Goal: Task Accomplishment & Management: Manage account settings

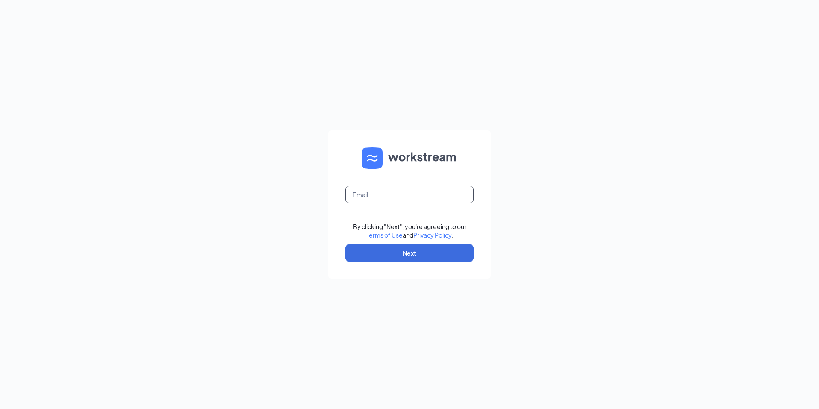
click at [391, 197] on input "text" at bounding box center [409, 194] width 128 height 17
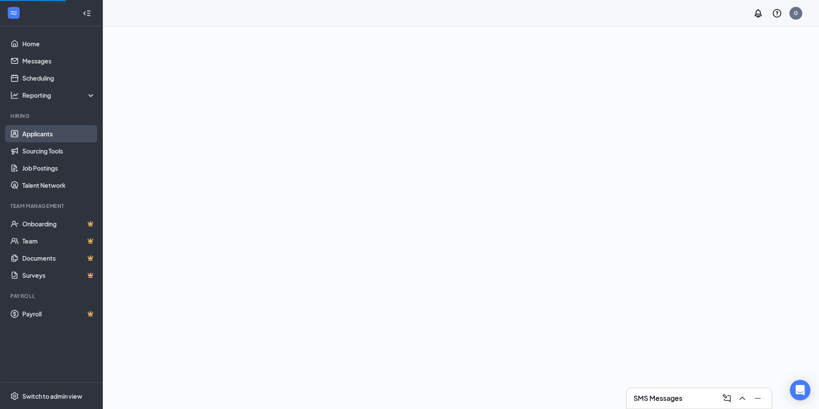
click at [37, 134] on link "Applicants" at bounding box center [58, 133] width 73 height 17
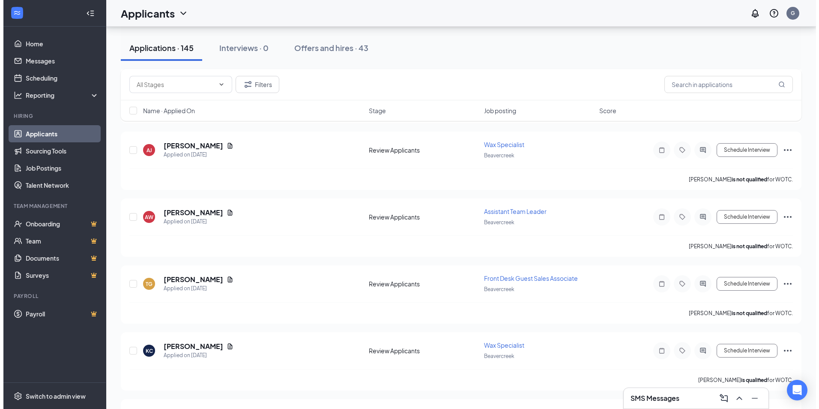
scroll to position [1068, 0]
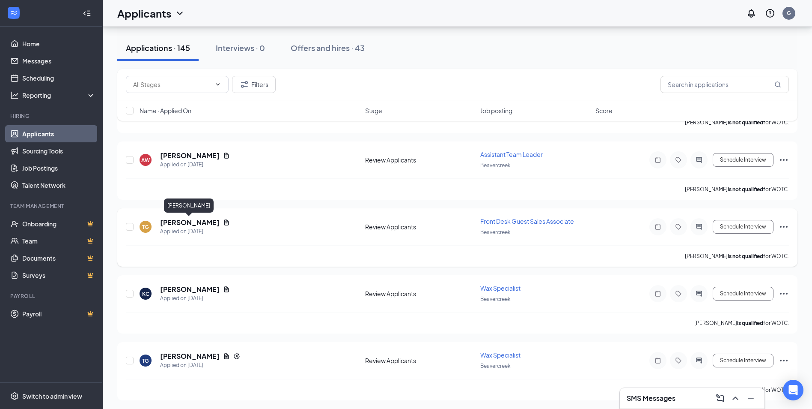
click at [185, 226] on h5 "[PERSON_NAME]" at bounding box center [190, 222] width 60 height 9
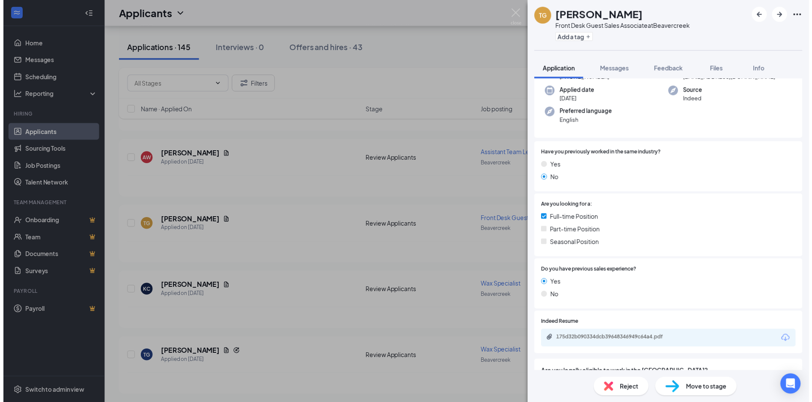
scroll to position [86, 0]
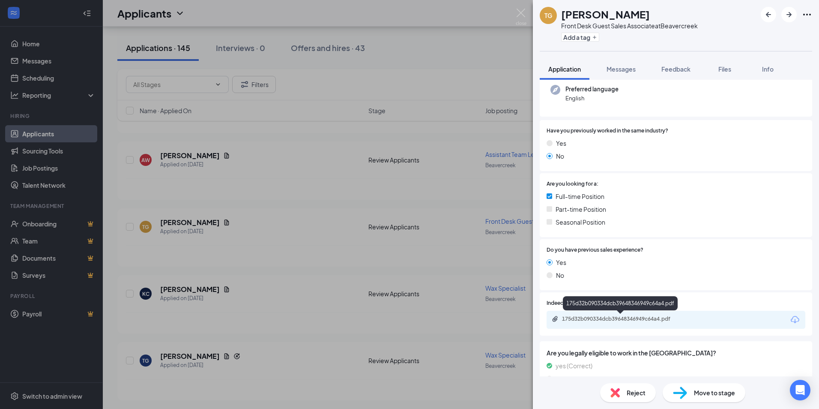
click at [660, 317] on div "175d32b090334dcb39648346949c64a4.pdf" at bounding box center [622, 318] width 120 height 7
click at [347, 175] on div "TG [PERSON_NAME] Front Desk Guest Sales Associate at [GEOGRAPHIC_DATA] Add a ta…" at bounding box center [409, 204] width 819 height 409
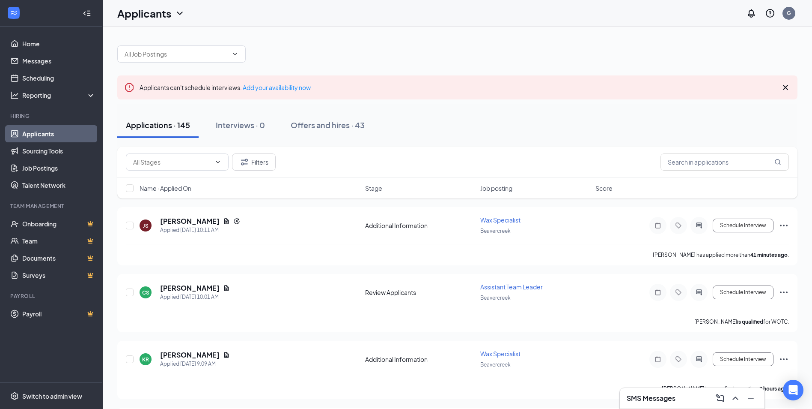
click at [786, 87] on icon "Cross" at bounding box center [785, 87] width 5 height 5
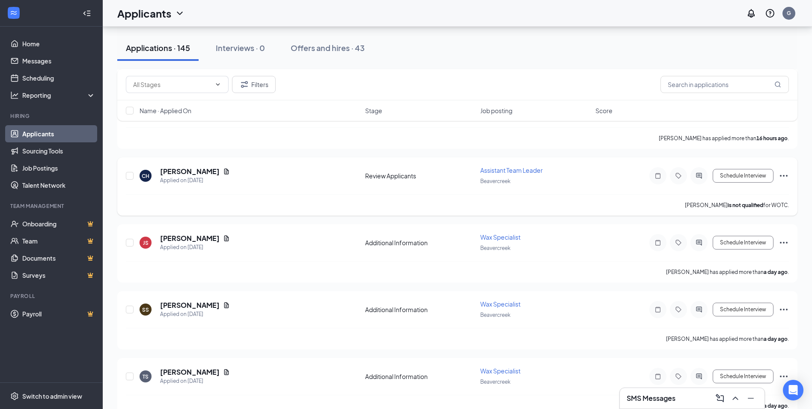
scroll to position [557, 0]
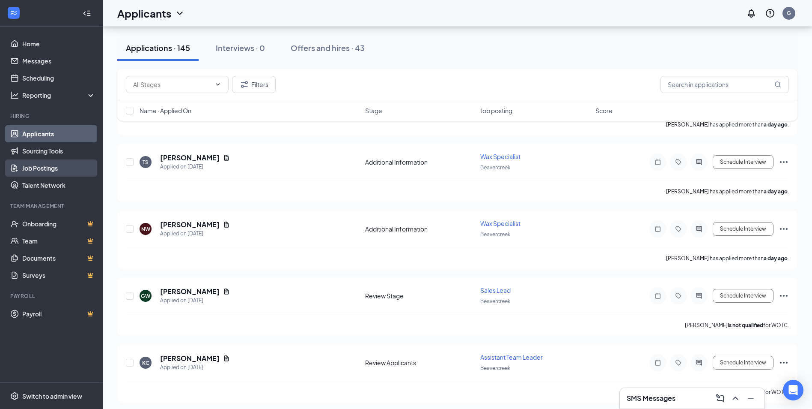
click at [61, 173] on link "Job Postings" at bounding box center [58, 167] width 73 height 17
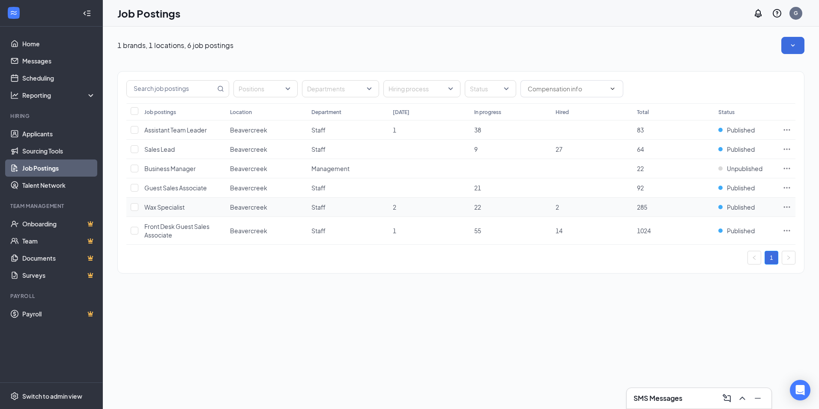
click at [780, 202] on td at bounding box center [786, 206] width 17 height 19
click at [787, 206] on icon "Ellipses" at bounding box center [786, 207] width 9 height 9
drag, startPoint x: 435, startPoint y: 292, endPoint x: 159, endPoint y: 248, distance: 279.7
click at [429, 291] on div "1 brands, 1 locations, 6 job postings Positions Departments Hiring process Stat…" at bounding box center [461, 218] width 716 height 382
click at [134, 204] on input "checkbox" at bounding box center [135, 207] width 8 height 8
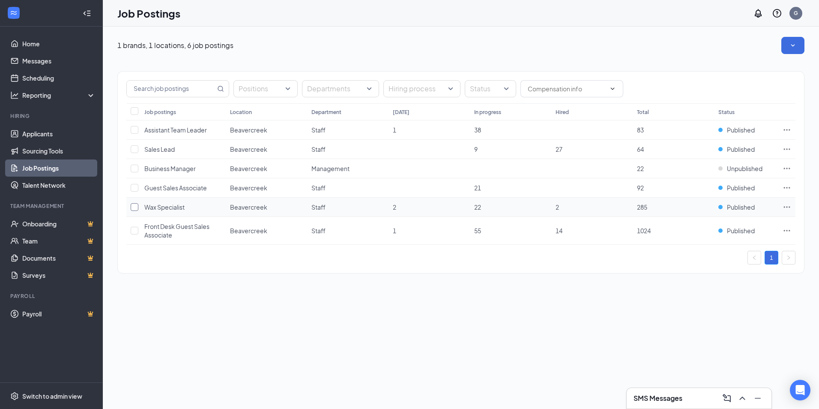
checkbox input "true"
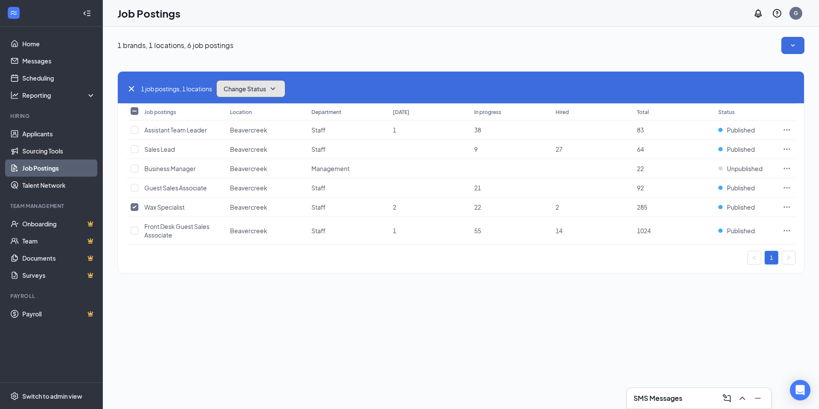
click at [252, 90] on span "Change Status" at bounding box center [245, 89] width 42 height 6
click at [248, 131] on span "Unpublish" at bounding box center [239, 130] width 28 height 9
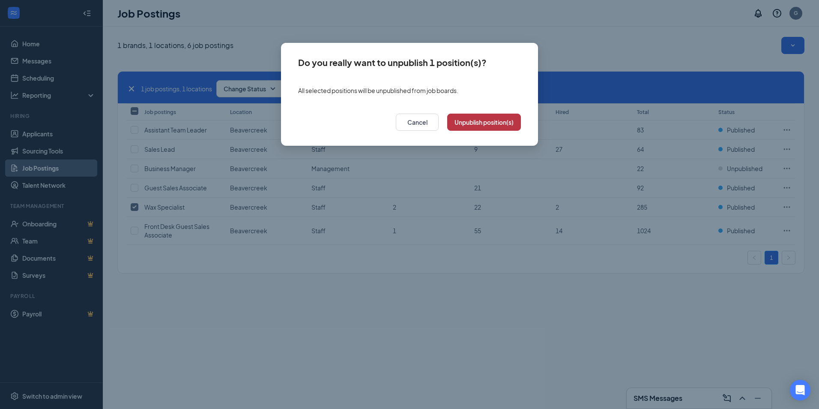
click at [502, 122] on button "Unpublish position(s)" at bounding box center [484, 121] width 74 height 17
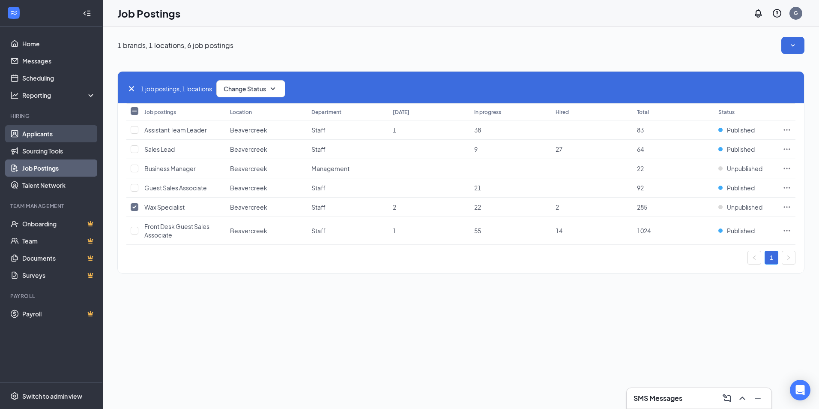
click at [39, 132] on link "Applicants" at bounding box center [58, 133] width 73 height 17
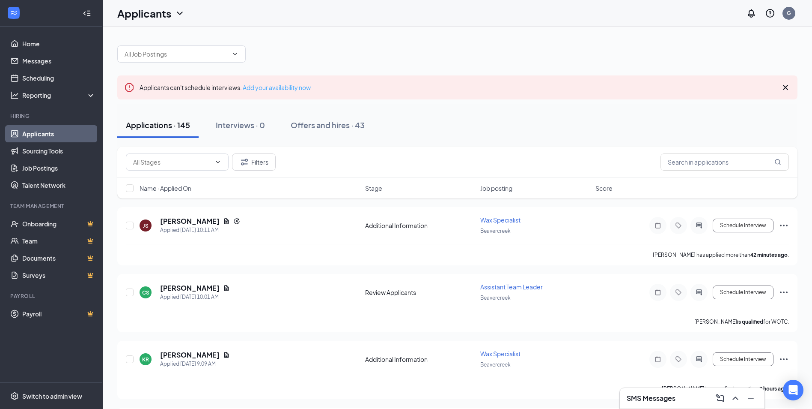
click at [261, 87] on link "Add your availability now" at bounding box center [277, 88] width 68 height 8
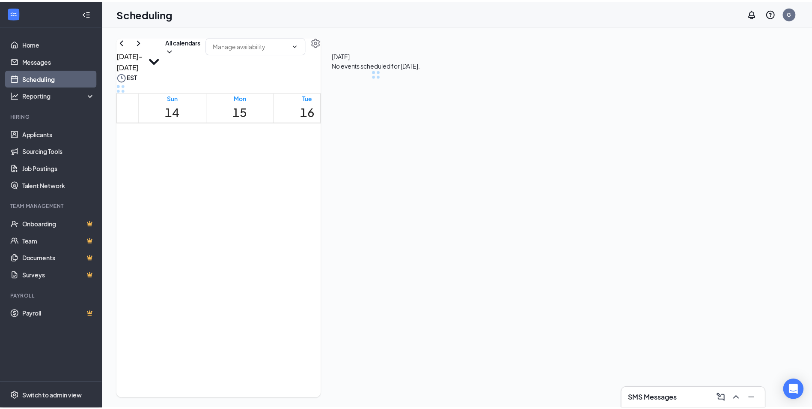
scroll to position [421, 0]
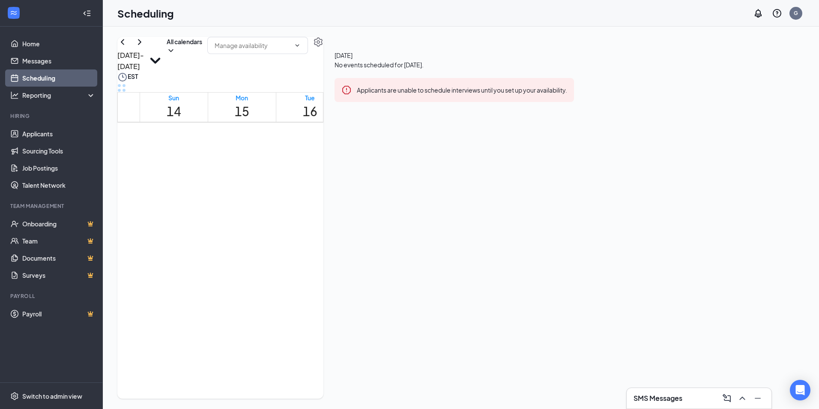
click at [585, 119] on div "[DATE] No events scheduled for [DATE]. Applicants are unable to schedule interv…" at bounding box center [454, 78] width 262 height 82
click at [567, 94] on div "Applicants are unable to schedule interviews until you set up your availability." at bounding box center [462, 89] width 210 height 9
click at [574, 102] on div "Applicants are unable to schedule interviews until you set up your availability." at bounding box center [453, 90] width 239 height 24
click at [202, 55] on button "All calendars" at bounding box center [185, 46] width 36 height 18
click at [290, 50] on input "text" at bounding box center [253, 45] width 76 height 9
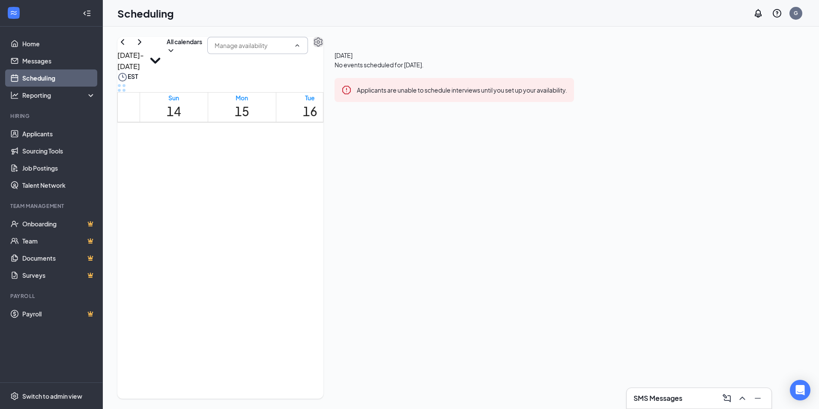
click at [323, 47] on button "button" at bounding box center [318, 42] width 10 height 10
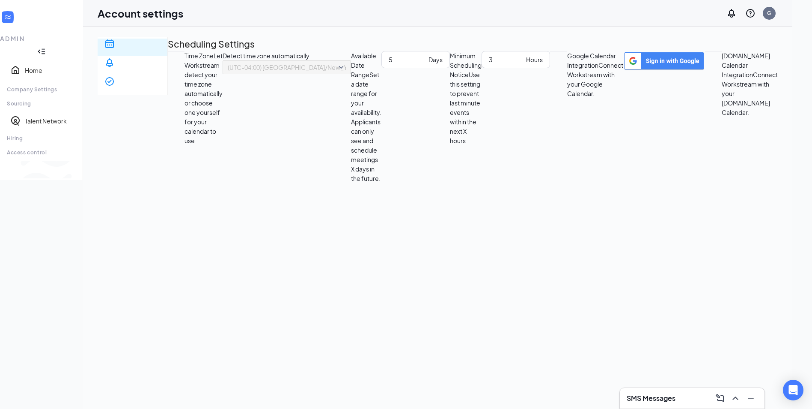
scroll to position [1, 0]
click at [778, 50] on img "button" at bounding box center [778, 50] width 0 height 0
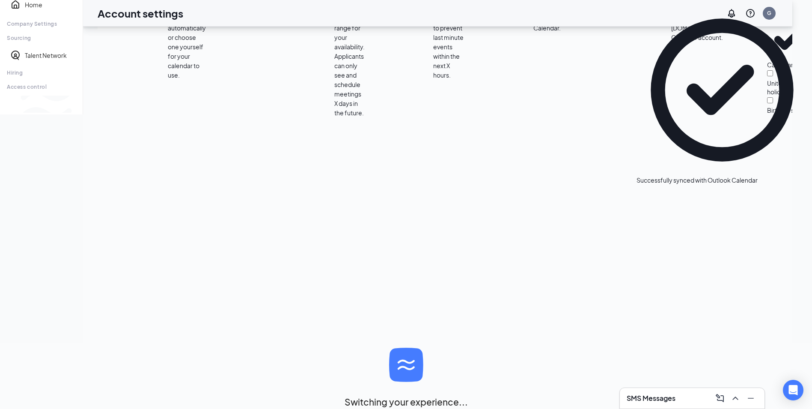
scroll to position [209, 0]
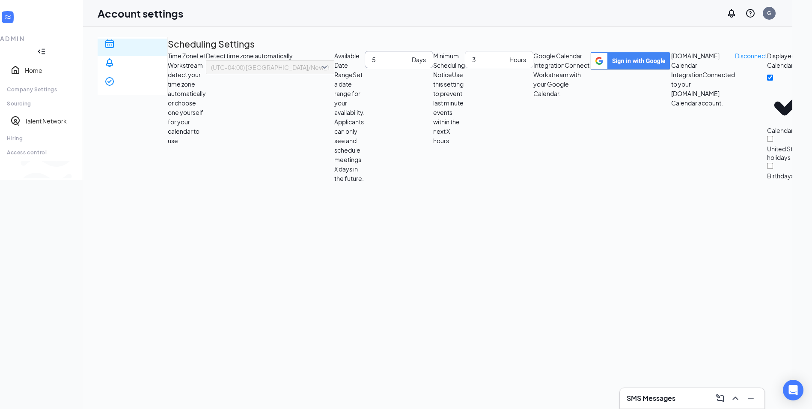
click at [412, 64] on div "Days" at bounding box center [419, 59] width 14 height 9
click at [433, 163] on div "5 Days" at bounding box center [399, 117] width 69 height 132
click at [161, 85] on div "Notification settings" at bounding box center [132, 93] width 56 height 17
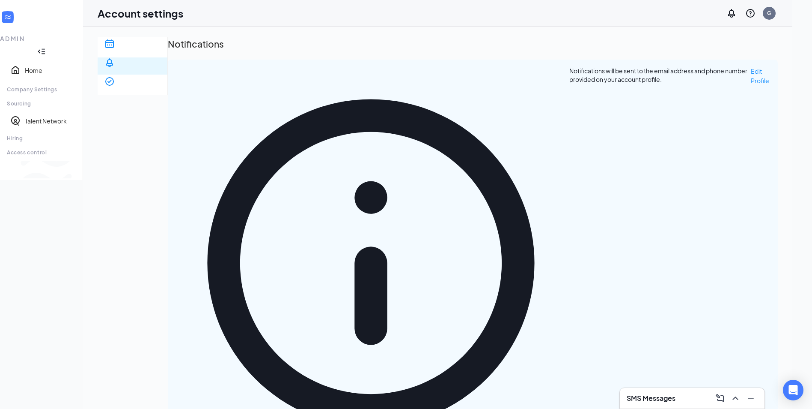
click at [56, 86] on div "Company Settings" at bounding box center [41, 89] width 69 height 7
click at [29, 66] on link "Home" at bounding box center [50, 70] width 51 height 9
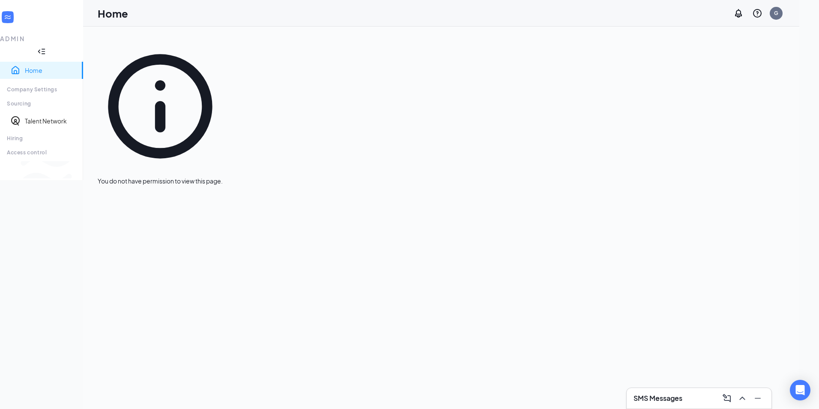
click at [24, 18] on div "ADMIN" at bounding box center [41, 30] width 83 height 60
click at [12, 13] on icon "WorkstreamLogo" at bounding box center [7, 17] width 9 height 9
click at [127, 17] on h1 "Home" at bounding box center [113, 13] width 30 height 15
click at [1, 22] on div "ADMIN" at bounding box center [41, 30] width 83 height 60
click at [8, 17] on div at bounding box center [7, 16] width 15 height 15
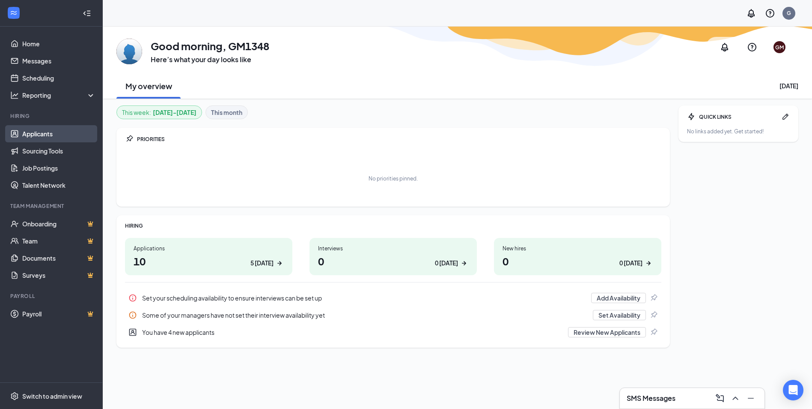
click at [54, 135] on link "Applicants" at bounding box center [58, 133] width 73 height 17
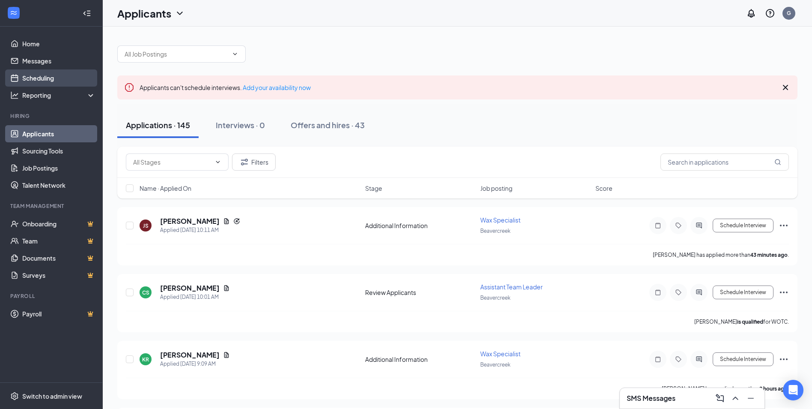
click at [61, 75] on link "Scheduling" at bounding box center [58, 77] width 73 height 17
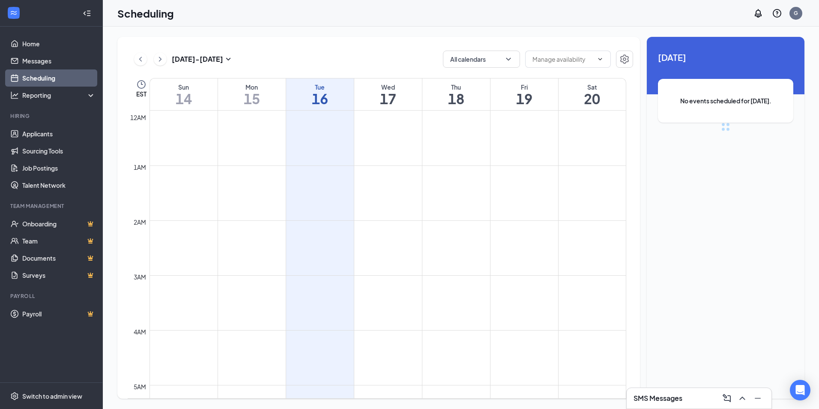
scroll to position [421, 0]
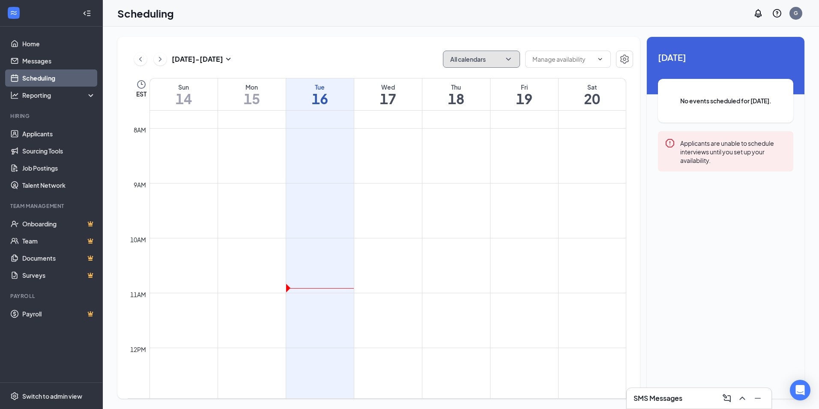
click at [515, 63] on button "All calendars" at bounding box center [481, 59] width 77 height 17
click at [659, 223] on div "Unavailable in basic plan Today No events scheduled for today. Applicants are u…" at bounding box center [726, 217] width 158 height 361
